Goal: Information Seeking & Learning: Learn about a topic

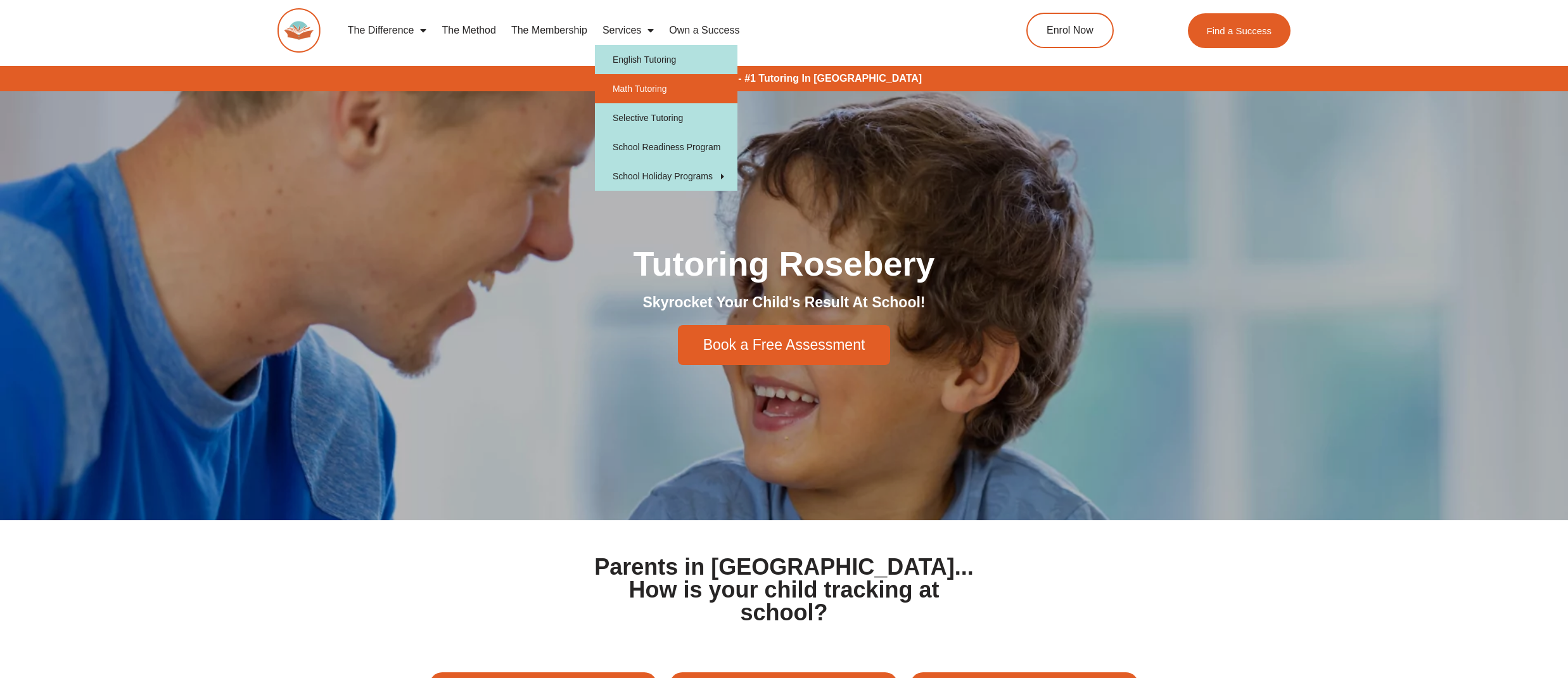
click at [639, 85] on link "Math Tutoring" at bounding box center [666, 88] width 142 height 29
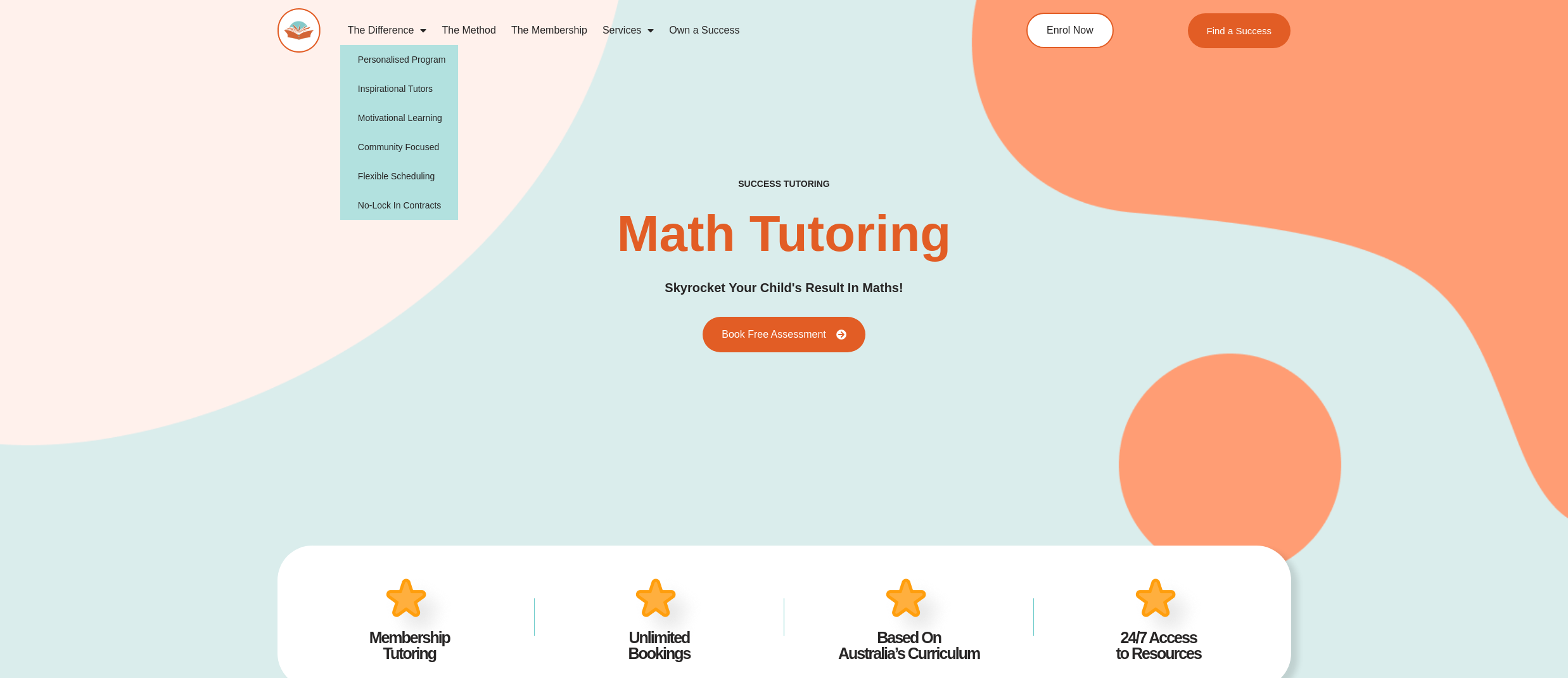
type input "*"
click at [387, 28] on link "The Difference" at bounding box center [387, 30] width 95 height 29
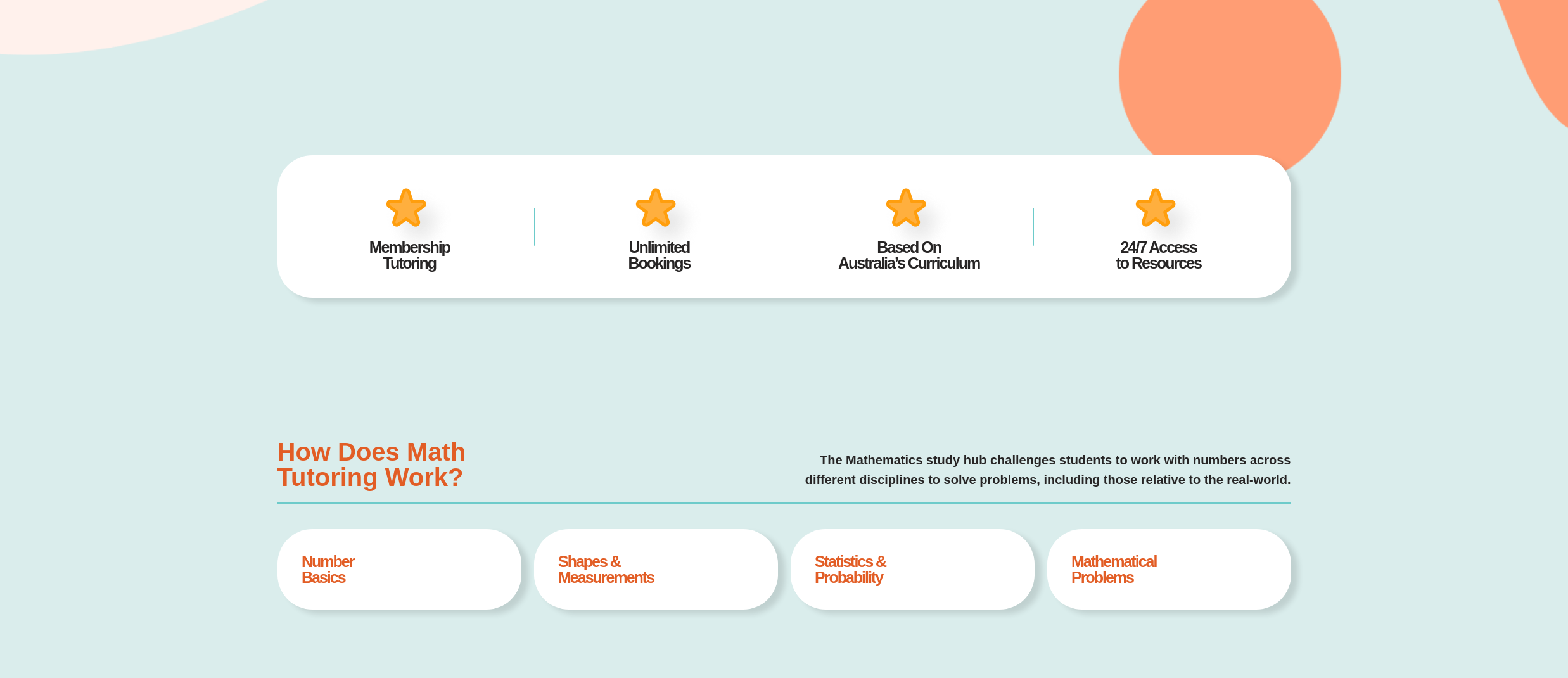
scroll to position [393, 0]
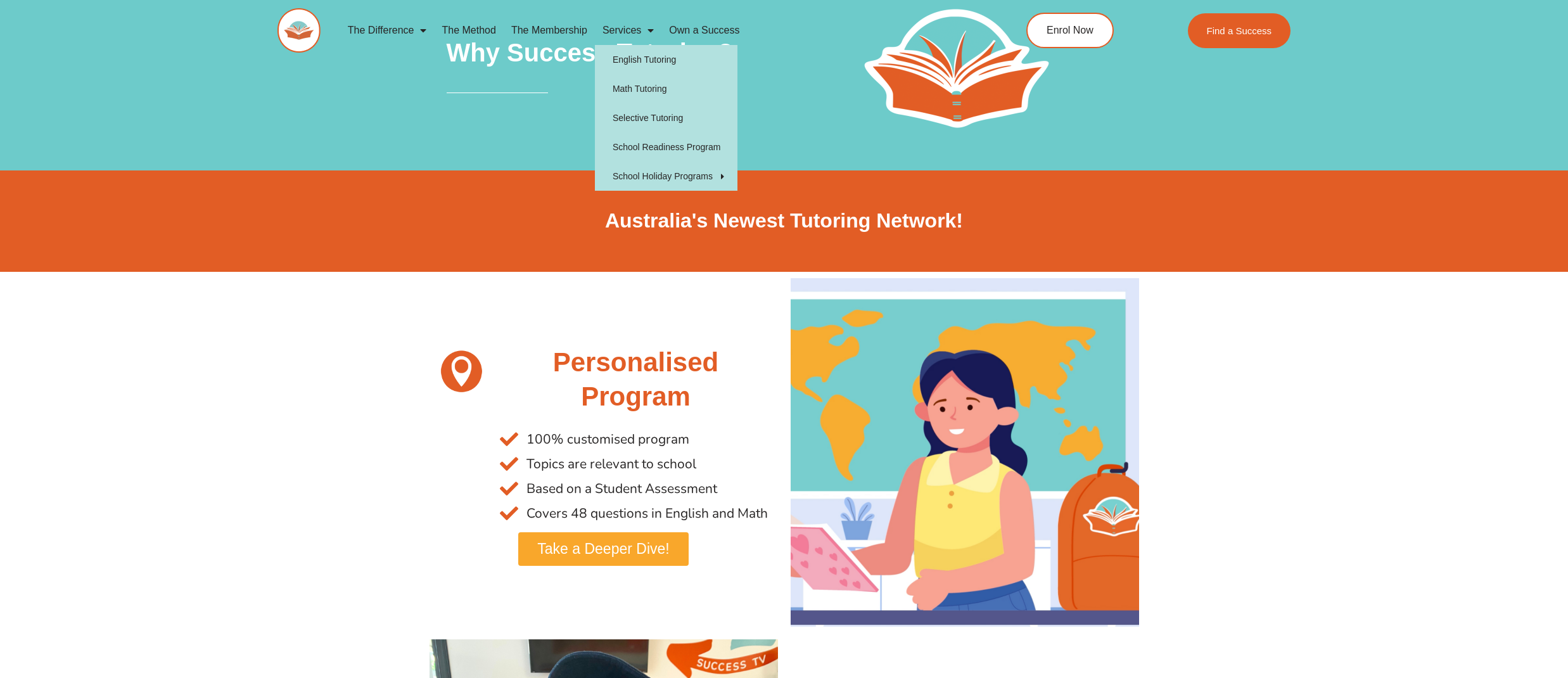
click at [624, 31] on link "Services" at bounding box center [628, 30] width 67 height 29
click at [649, 27] on span "Menu" at bounding box center [647, 30] width 13 height 23
click at [617, 19] on link "Services" at bounding box center [628, 30] width 67 height 29
click at [617, 88] on link "Math Tutoring" at bounding box center [666, 88] width 142 height 29
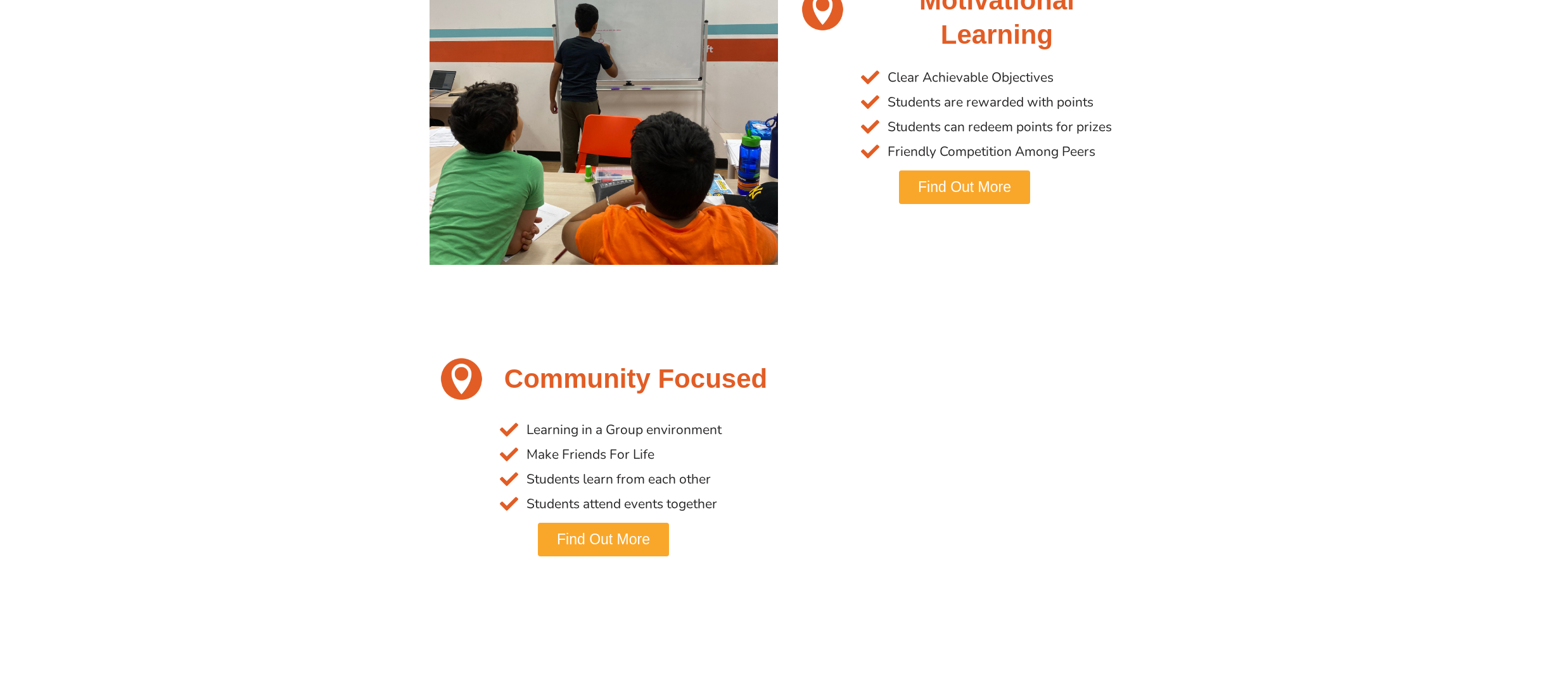
scroll to position [1455, 0]
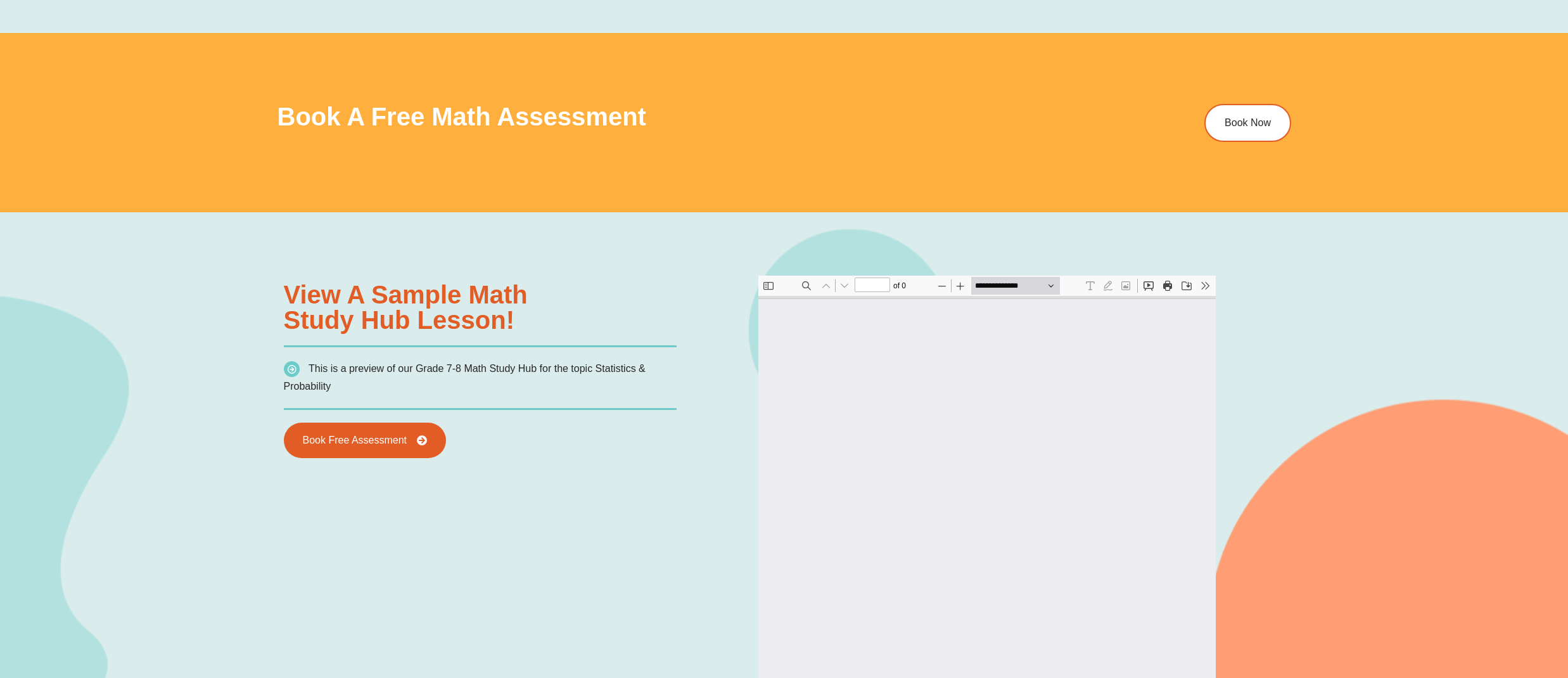
type input "*"
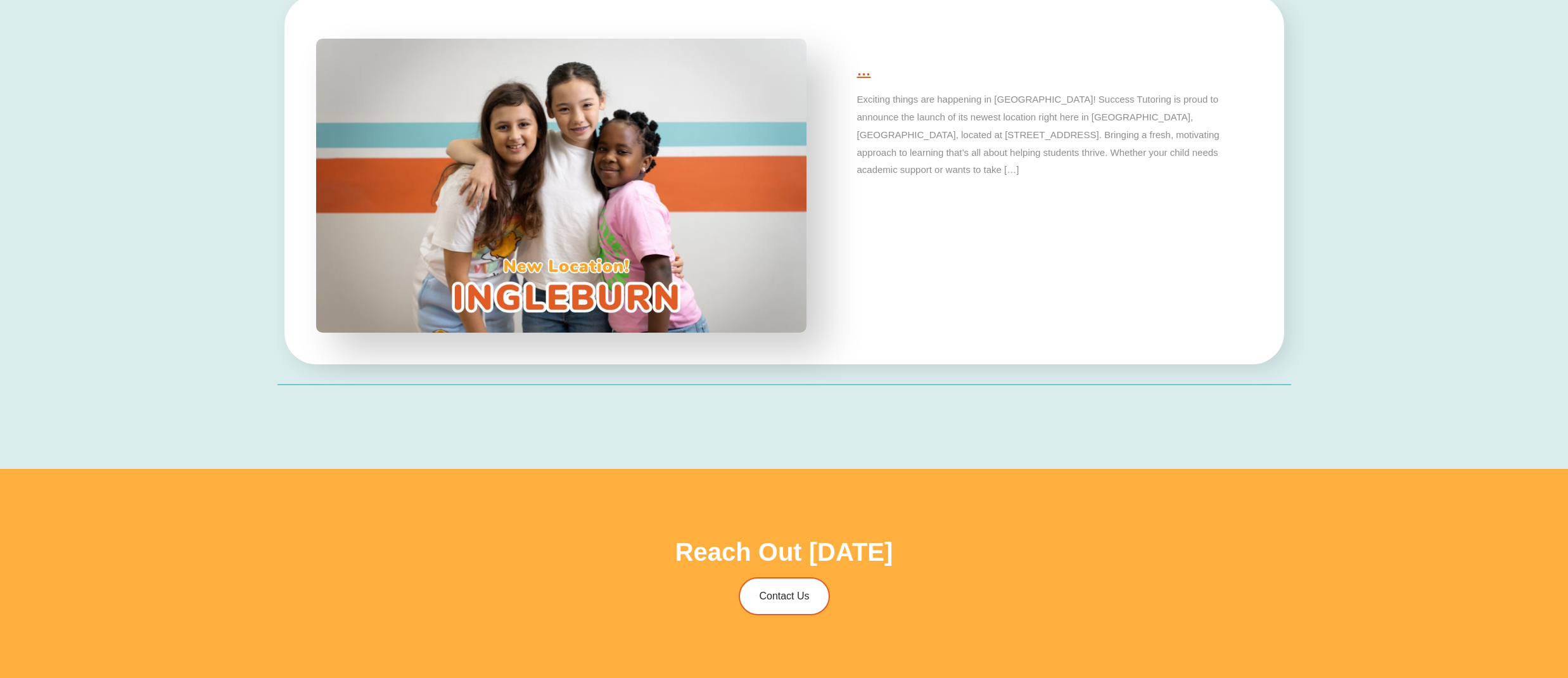
scroll to position [4297, 0]
